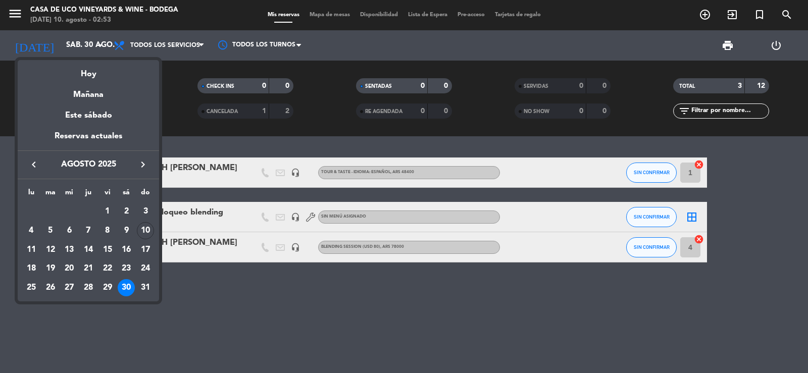
click at [84, 70] on div "Hoy" at bounding box center [88, 70] width 141 height 21
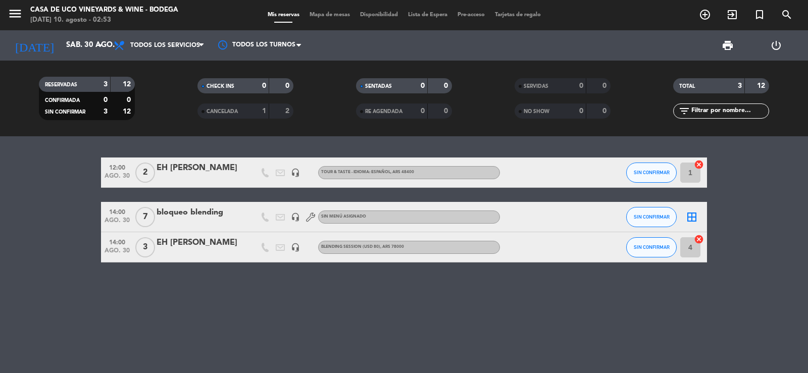
type input "dom. 10 ago."
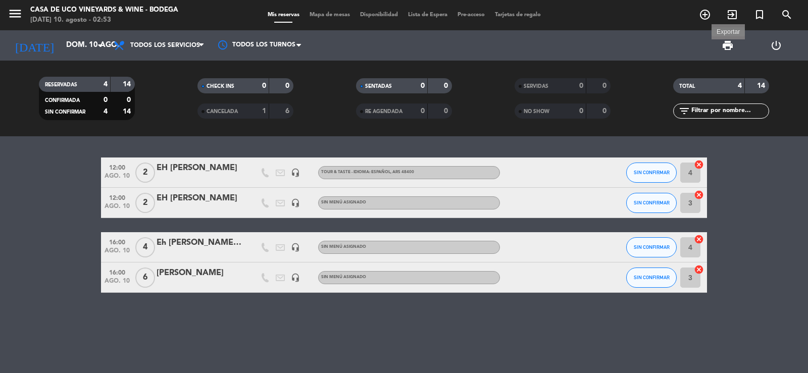
click at [725, 45] on span "print" at bounding box center [728, 45] width 12 height 12
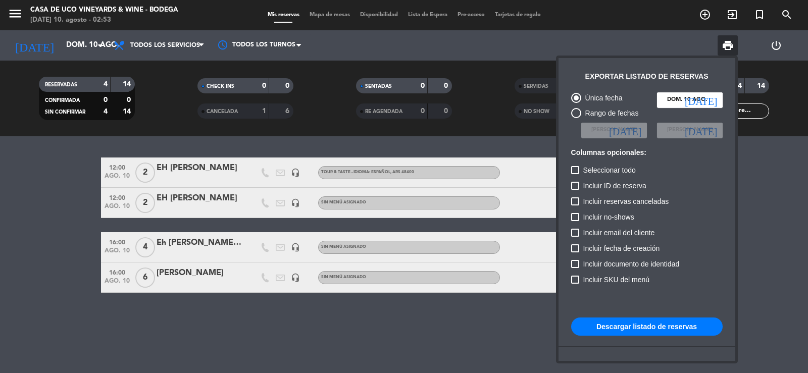
click at [622, 320] on button "Descargar listado de reservas" at bounding box center [647, 327] width 152 height 18
drag, startPoint x: 57, startPoint y: 201, endPoint x: 58, endPoint y: 196, distance: 5.2
click at [57, 200] on div at bounding box center [404, 186] width 808 height 373
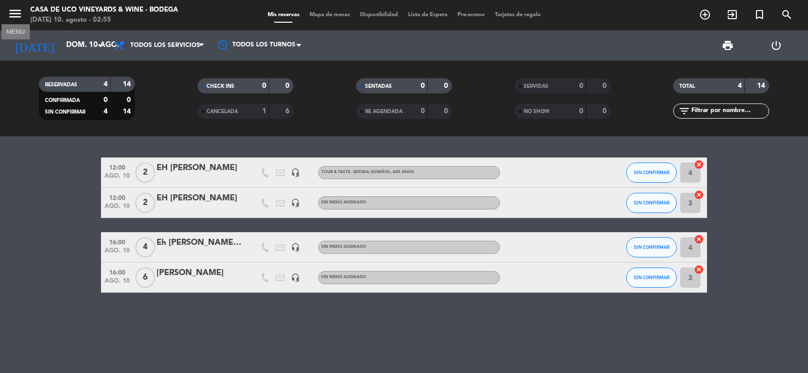
click at [16, 19] on icon "menu" at bounding box center [15, 13] width 15 height 15
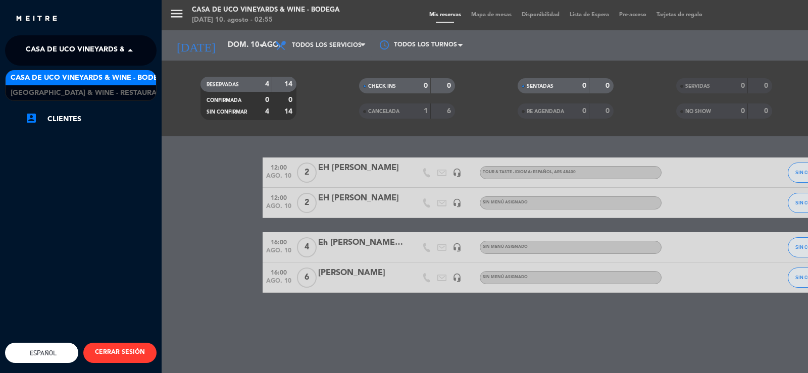
click at [37, 50] on span "Casa de Uco Vineyards & Wine - Bodega" at bounding box center [105, 50] width 158 height 21
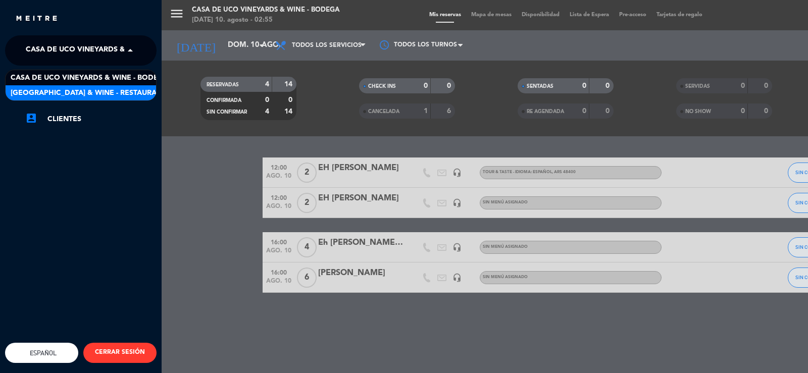
click at [87, 88] on span "[GEOGRAPHIC_DATA] & Wine - Restaurante" at bounding box center [91, 93] width 160 height 12
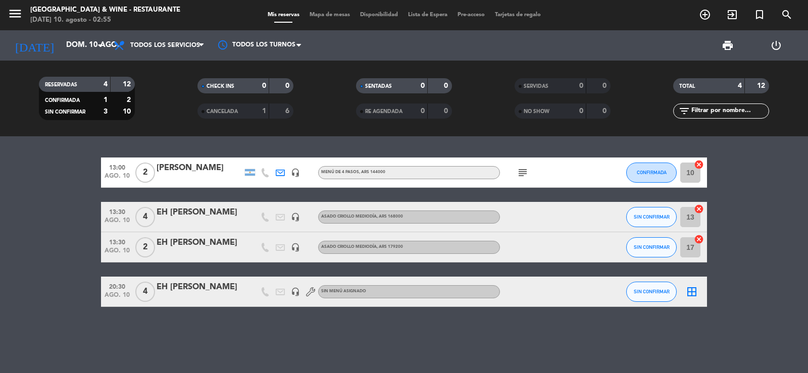
click at [9, 220] on bookings-row "13:00 [DATE] 2 AIRLA [PERSON_NAME] headset_mic MENÚ DE 4 PASOS , ARS 144000 sub…" at bounding box center [404, 233] width 808 height 150
click at [521, 174] on icon "subject" at bounding box center [523, 173] width 12 height 12
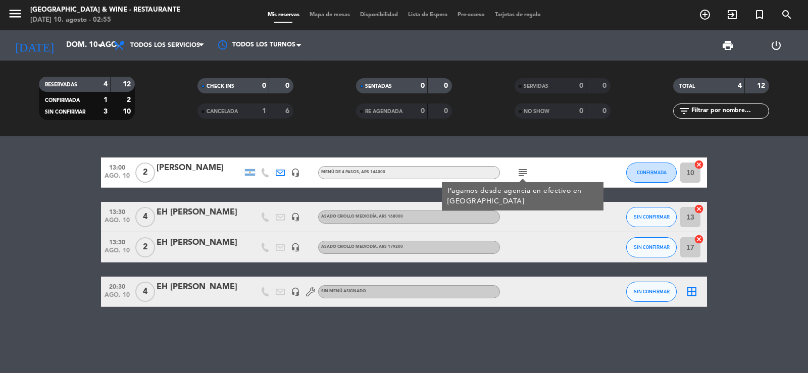
click at [548, 149] on div "13:00 [DATE] 2 AIRLA [PERSON_NAME] headset_mic MENÚ DE 4 PASOS , ARS 144000 sub…" at bounding box center [404, 254] width 808 height 237
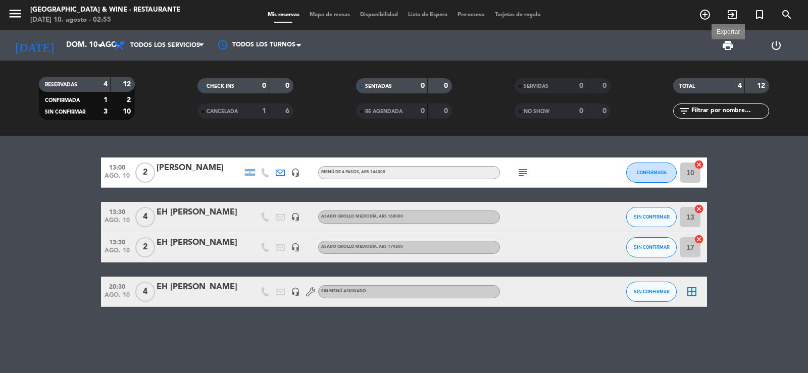
click at [728, 46] on span "print" at bounding box center [728, 45] width 12 height 12
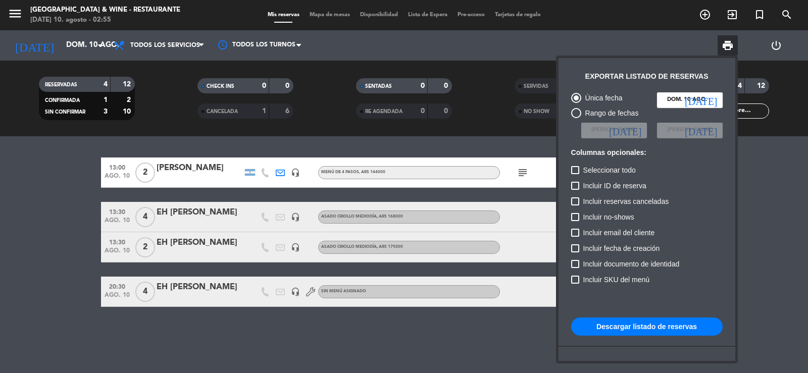
click at [638, 323] on button "Descargar listado de reservas" at bounding box center [647, 327] width 152 height 18
click at [74, 50] on div at bounding box center [404, 186] width 808 height 373
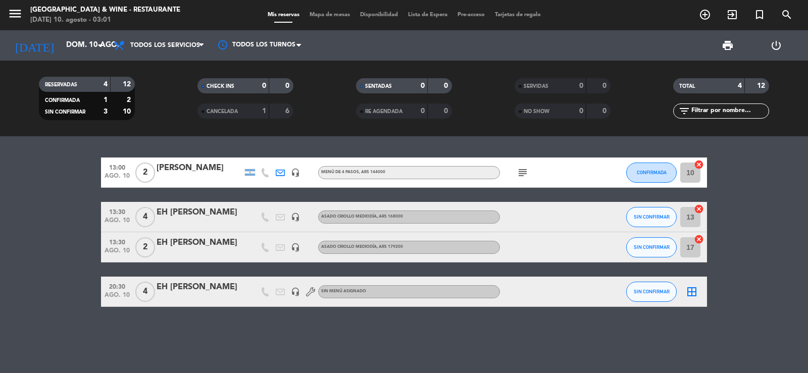
click at [74, 50] on input "dom. 10 ago." at bounding box center [110, 45] width 98 height 19
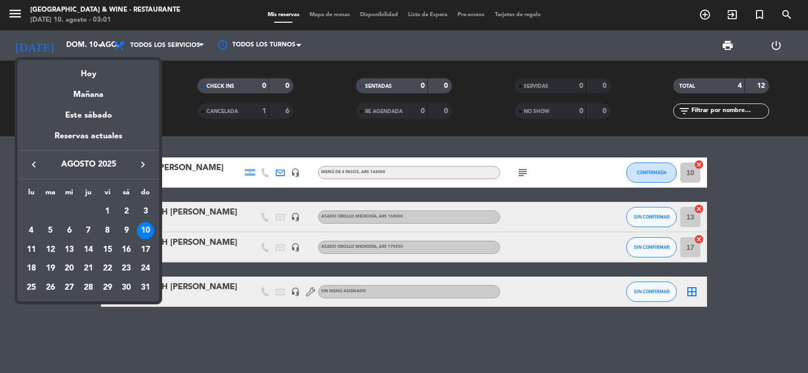
click at [33, 253] on div "11" at bounding box center [31, 250] width 17 height 17
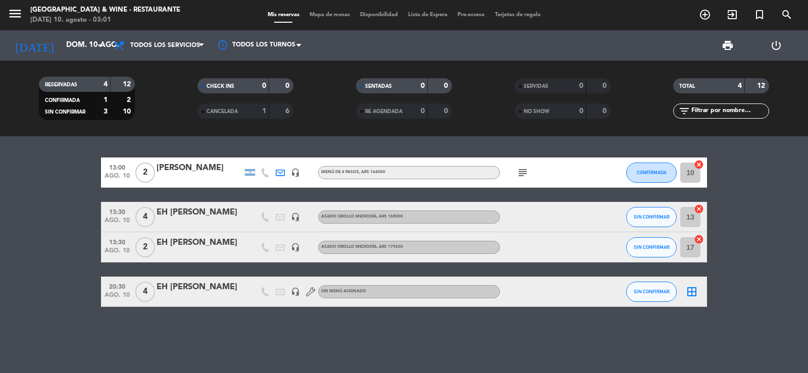
type input "lun. 11 ago."
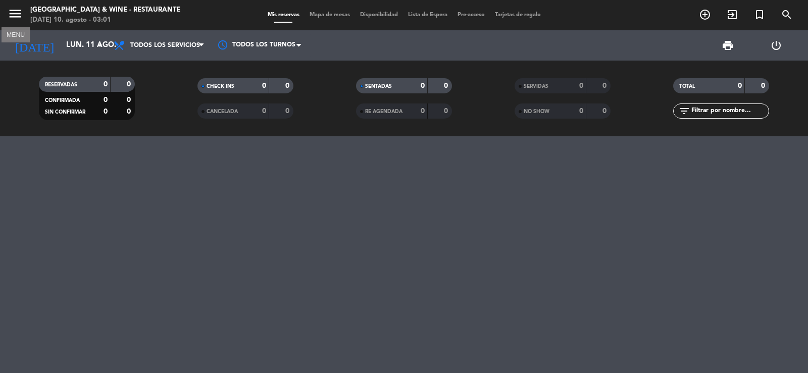
click at [14, 18] on icon "menu" at bounding box center [15, 13] width 15 height 15
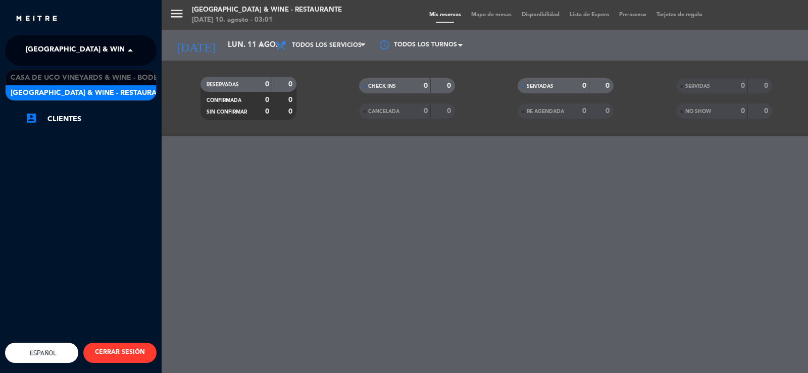
click at [46, 43] on span "[GEOGRAPHIC_DATA] & Wine - Restaurante" at bounding box center [106, 50] width 160 height 21
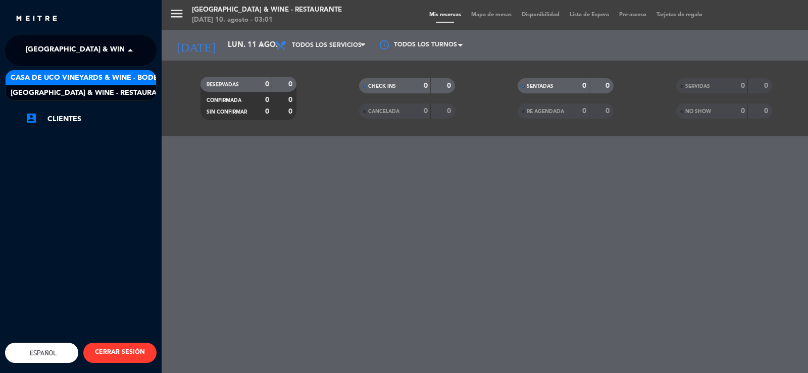
click at [76, 76] on span "Casa de Uco Vineyards & Wine - Bodega" at bounding box center [90, 78] width 158 height 12
